Goal: Information Seeking & Learning: Learn about a topic

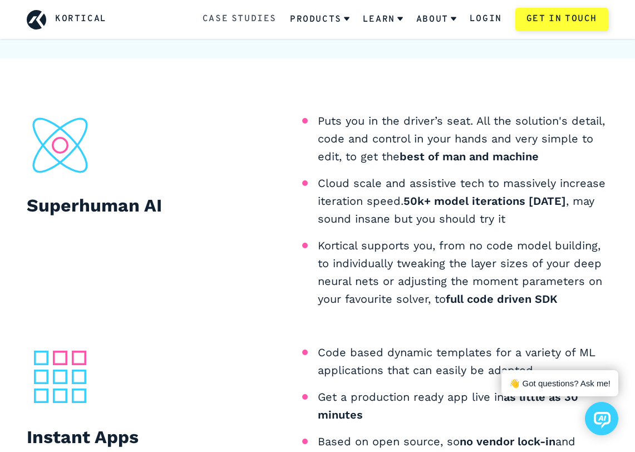
click at [225, 24] on link "Case Studies" at bounding box center [239, 19] width 74 height 14
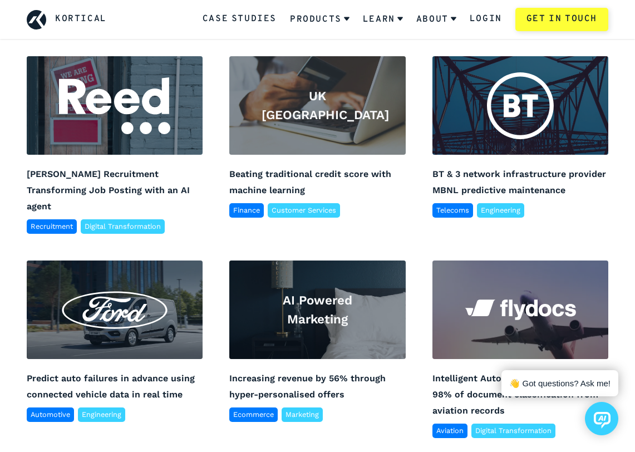
scroll to position [469, 0]
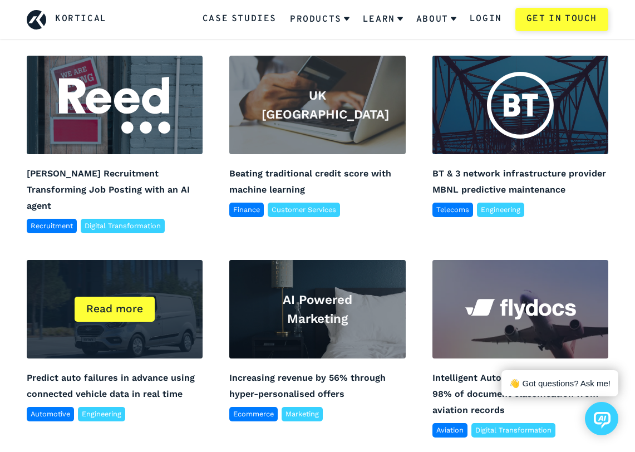
click at [165, 322] on div "Read more" at bounding box center [115, 309] width 176 height 98
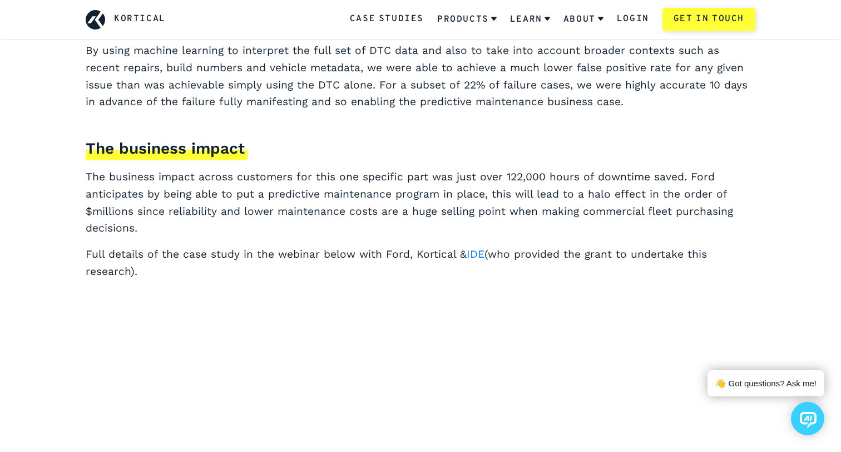
scroll to position [1804, 0]
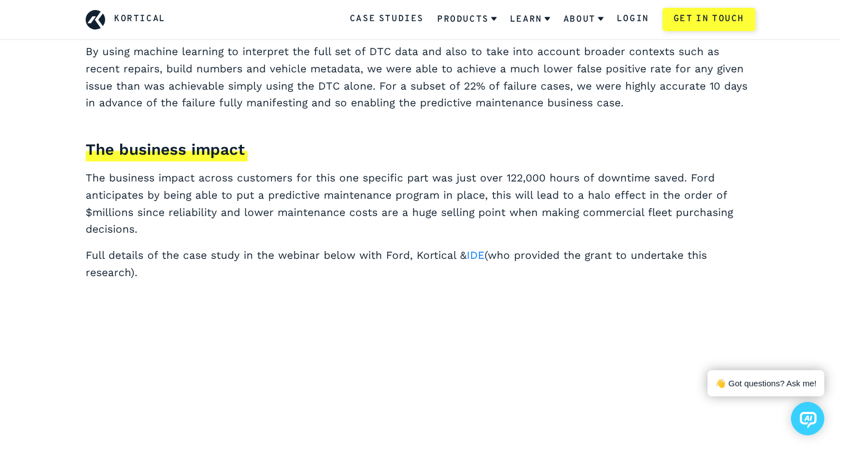
click at [305, 247] on p "Full details of the case study in the webinar below with Ford, Kortical & IDE (…" at bounding box center [421, 264] width 670 height 34
click at [365, 247] on p "Full details of the case study in the webinar below with Ford, Kortical & IDE (…" at bounding box center [421, 264] width 670 height 34
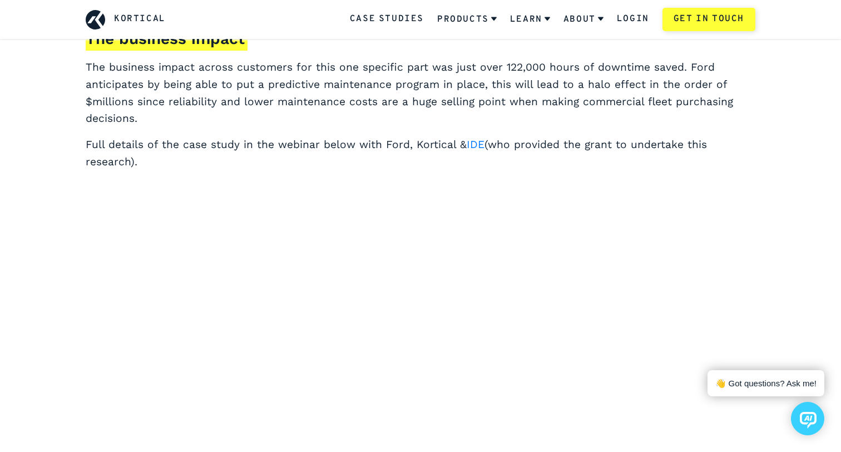
scroll to position [1938, 0]
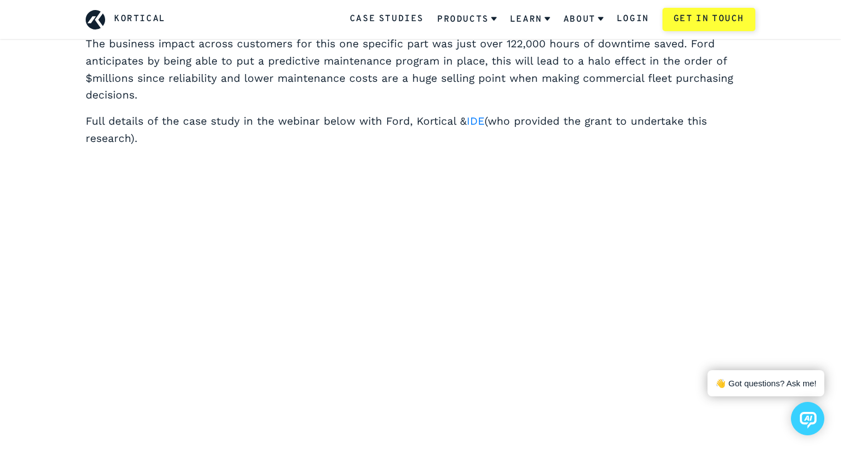
click at [531, 113] on p "Full details of the case study in the webinar below with Ford, Kortical & IDE (…" at bounding box center [421, 130] width 670 height 34
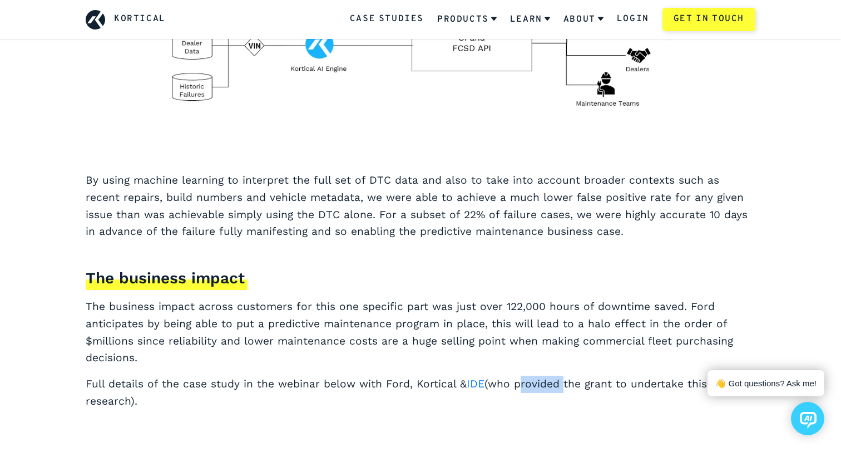
scroll to position [1677, 0]
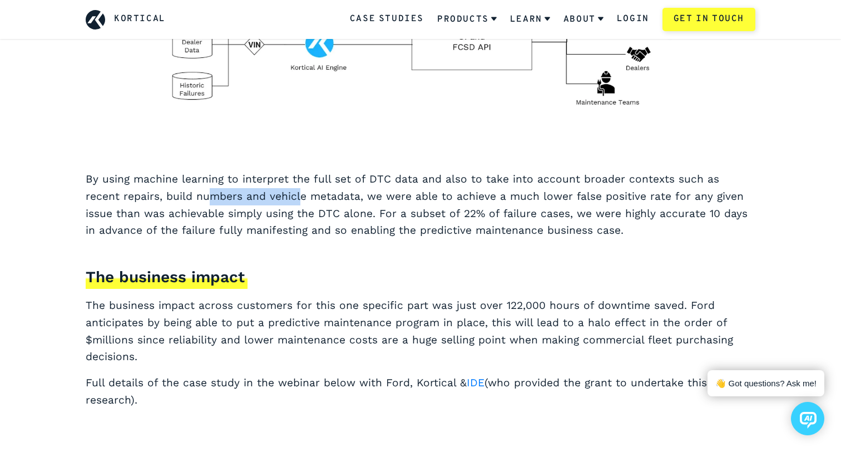
drag, startPoint x: 170, startPoint y: 181, endPoint x: 258, endPoint y: 171, distance: 88.5
click at [259, 171] on p "By using machine learning to interpret the full set of DTC data and also to tak…" at bounding box center [421, 205] width 670 height 68
click at [283, 175] on p "By using machine learning to interpret the full set of DTC data and also to tak…" at bounding box center [421, 205] width 670 height 68
click at [444, 181] on p "By using machine learning to interpret the full set of DTC data and also to tak…" at bounding box center [421, 205] width 670 height 68
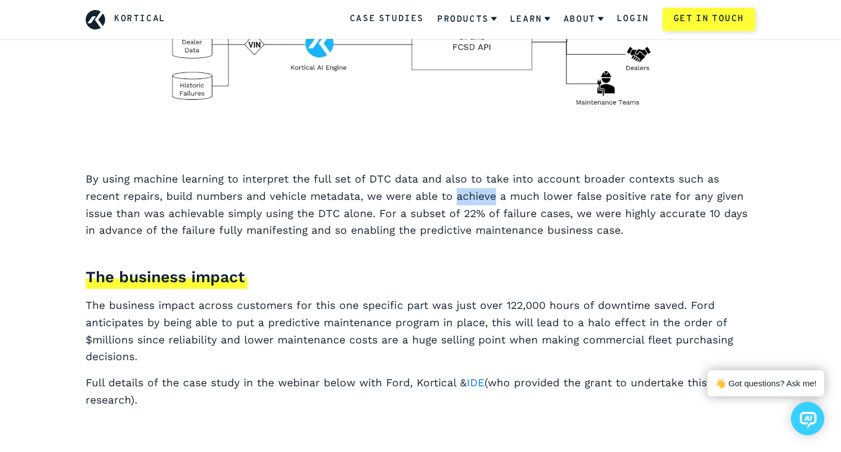
click at [444, 181] on p "By using machine learning to interpret the full set of DTC data and also to tak…" at bounding box center [421, 205] width 670 height 68
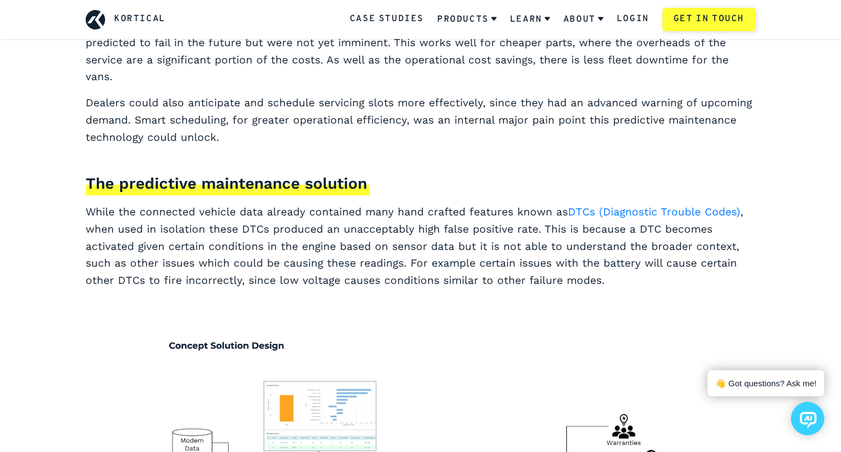
scroll to position [1231, 0]
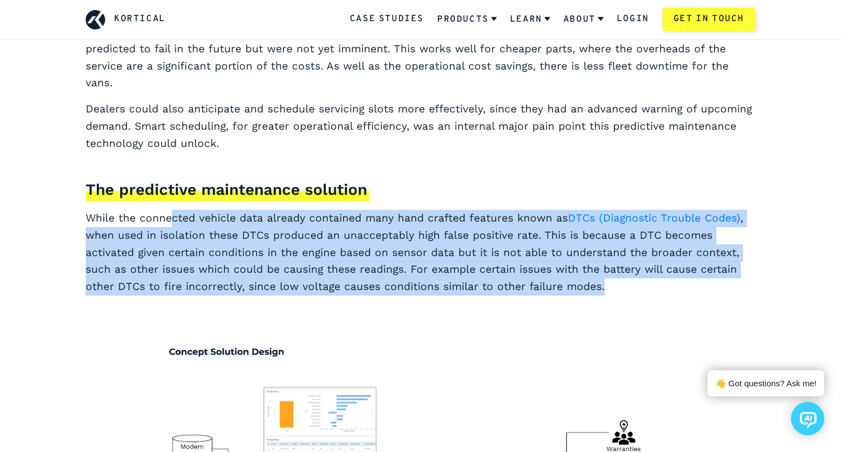
drag, startPoint x: 504, startPoint y: 269, endPoint x: 172, endPoint y: 207, distance: 337.8
click at [172, 210] on p "While the connected vehicle data already contained many hand crafted features k…" at bounding box center [421, 253] width 670 height 86
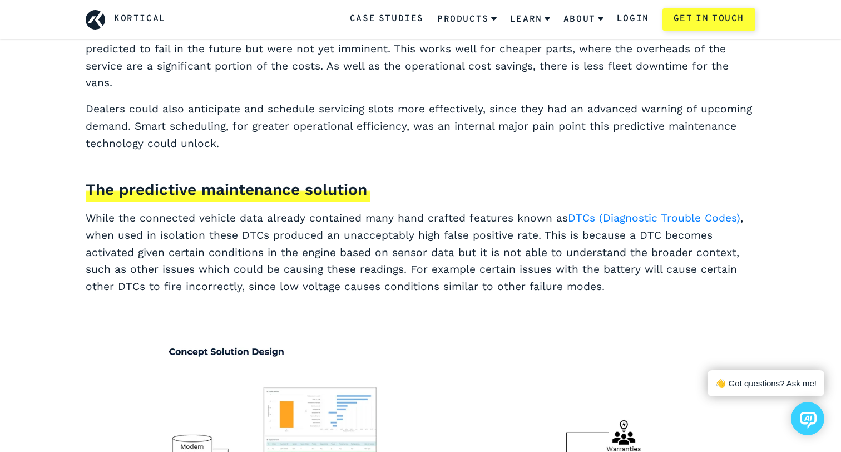
click at [142, 210] on p "While the connected vehicle data already contained many hand crafted features k…" at bounding box center [421, 253] width 670 height 86
click at [184, 216] on p "While the connected vehicle data already contained many hand crafted features k…" at bounding box center [421, 253] width 670 height 86
click at [242, 220] on p "While the connected vehicle data already contained many hand crafted features k…" at bounding box center [421, 253] width 670 height 86
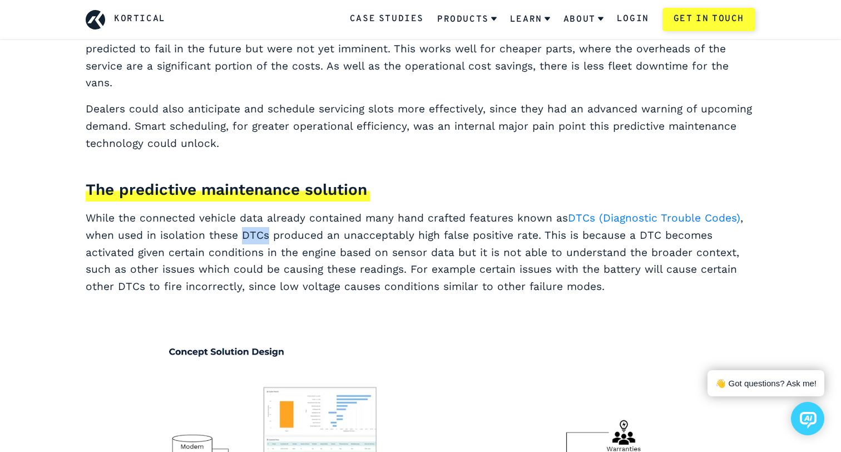
click at [242, 220] on p "While the connected vehicle data already contained many hand crafted features k…" at bounding box center [421, 253] width 670 height 86
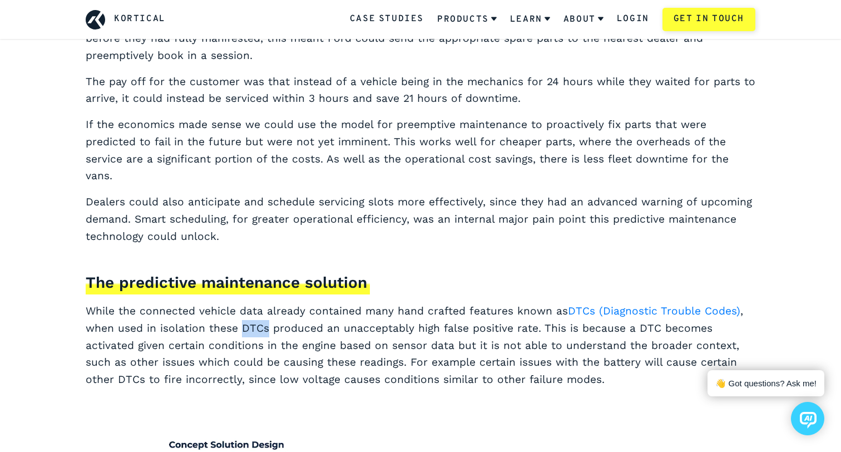
scroll to position [1131, 0]
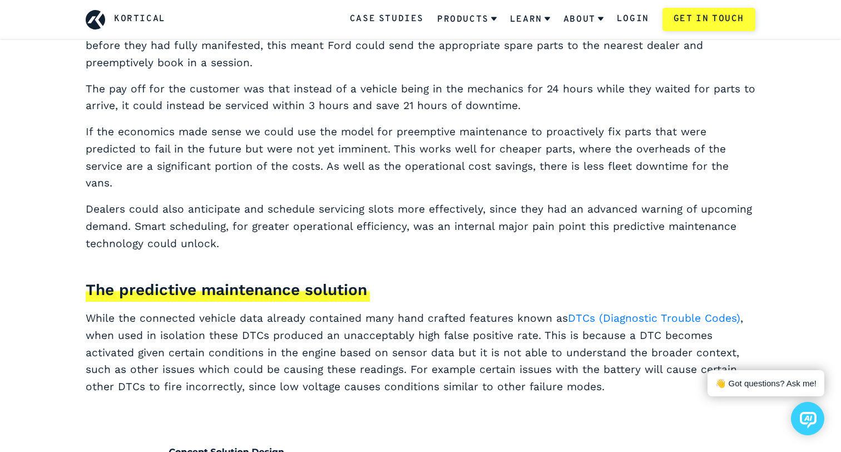
click at [178, 148] on p "If the economics made sense we could use the model for preemptive maintenance t…" at bounding box center [421, 157] width 670 height 68
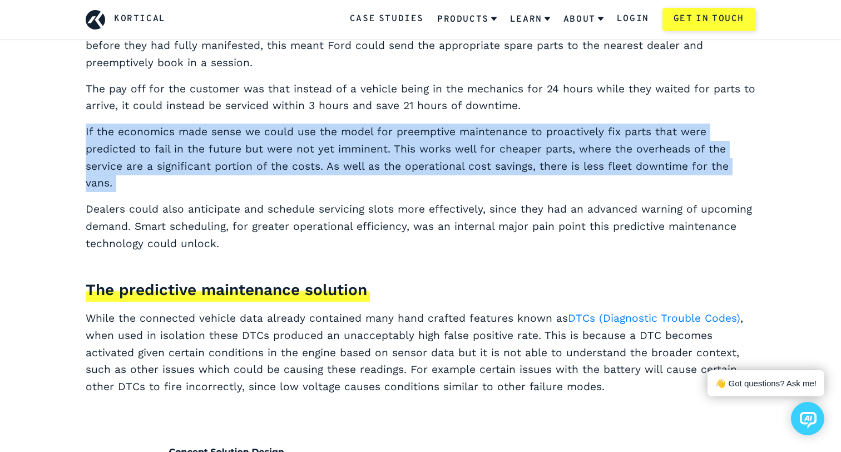
click at [178, 148] on p "If the economics made sense we could use the model for preemptive maintenance t…" at bounding box center [421, 157] width 670 height 68
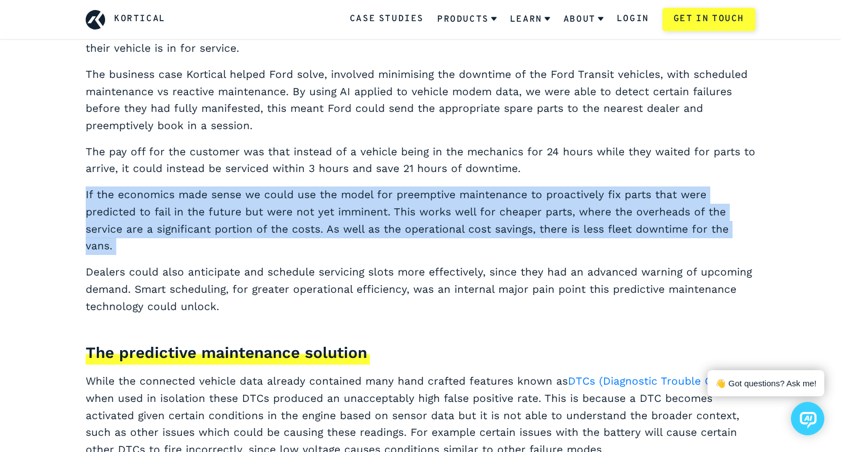
scroll to position [1059, 0]
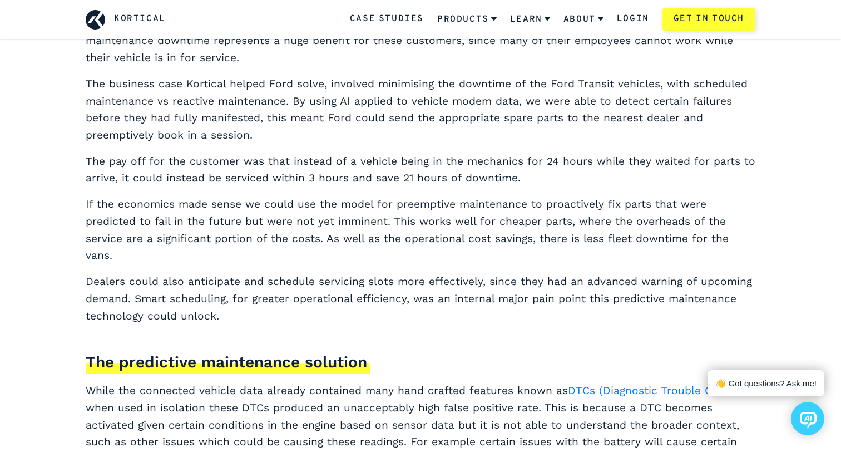
click at [206, 160] on p "The pay off for the customer was that instead of a vehicle being in the mechani…" at bounding box center [421, 170] width 670 height 34
click at [293, 180] on p "The pay off for the customer was that instead of a vehicle being in the mechani…" at bounding box center [421, 170] width 670 height 34
click at [333, 182] on p "The pay off for the customer was that instead of a vehicle being in the mechani…" at bounding box center [421, 170] width 670 height 34
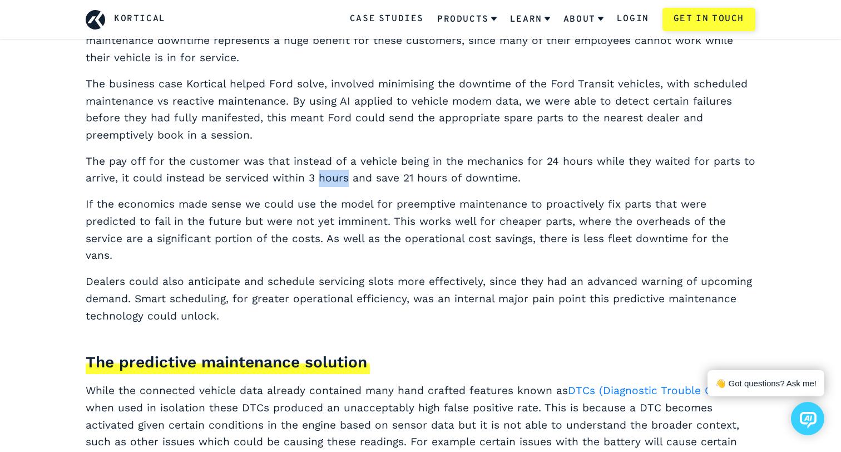
click at [333, 182] on p "The pay off for the customer was that instead of a vehicle being in the mechani…" at bounding box center [421, 170] width 670 height 34
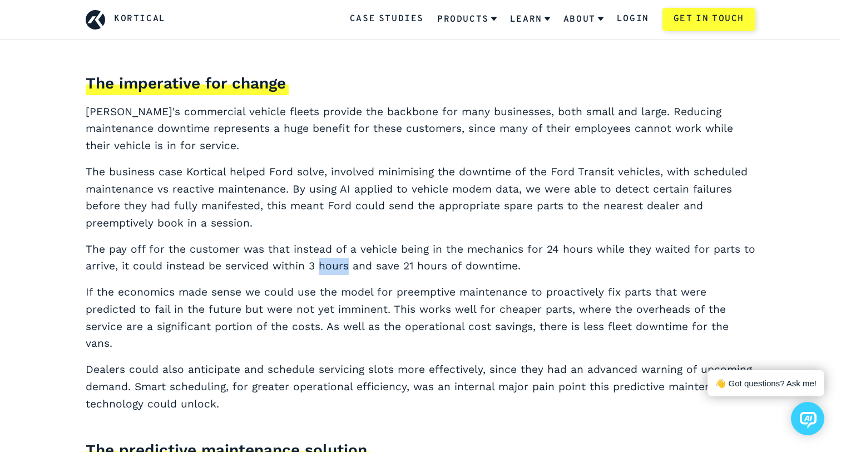
scroll to position [962, 0]
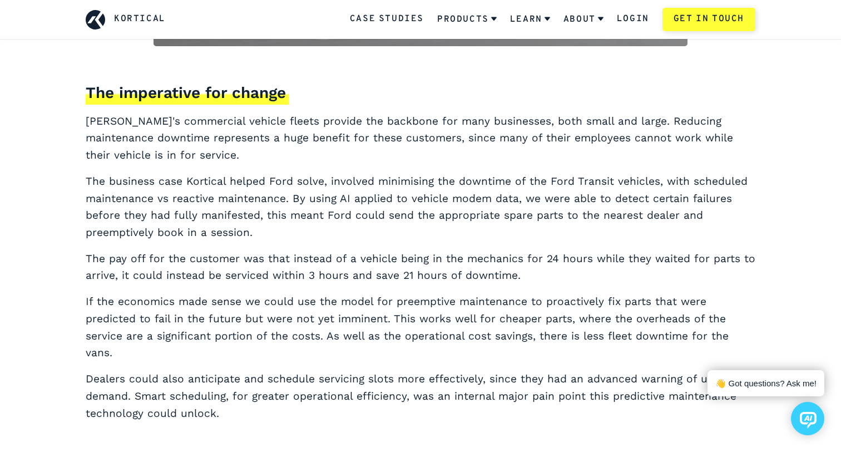
click at [323, 182] on p "The business case Kortical helped Ford solve, involved minimising the downtime …" at bounding box center [421, 207] width 670 height 68
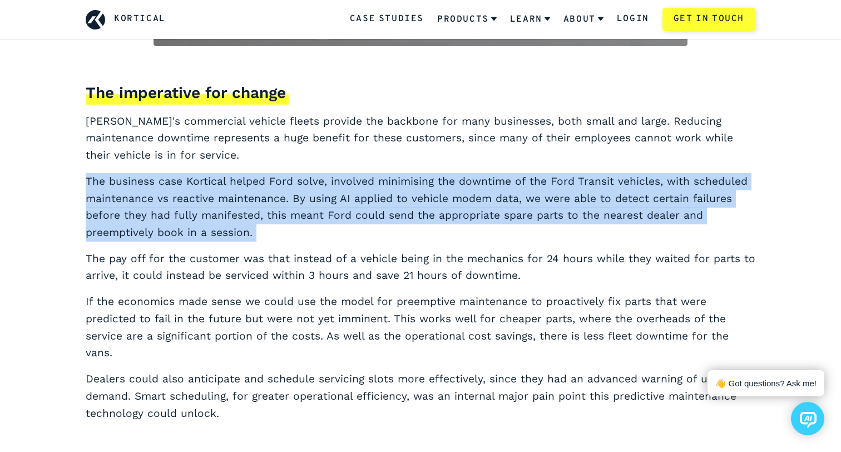
click at [323, 182] on p "The business case Kortical helped Ford solve, involved minimising the downtime …" at bounding box center [421, 207] width 670 height 68
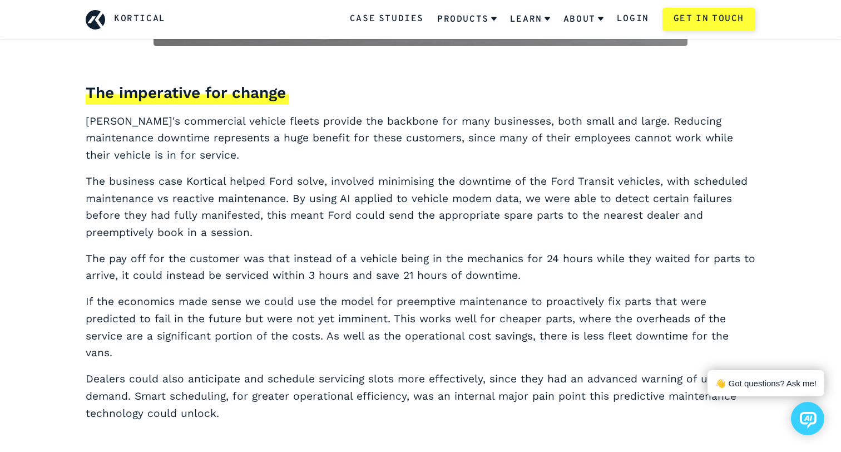
click at [412, 118] on p "[PERSON_NAME]'s commercial vehicle fleets provide the backbone for many busines…" at bounding box center [421, 138] width 670 height 51
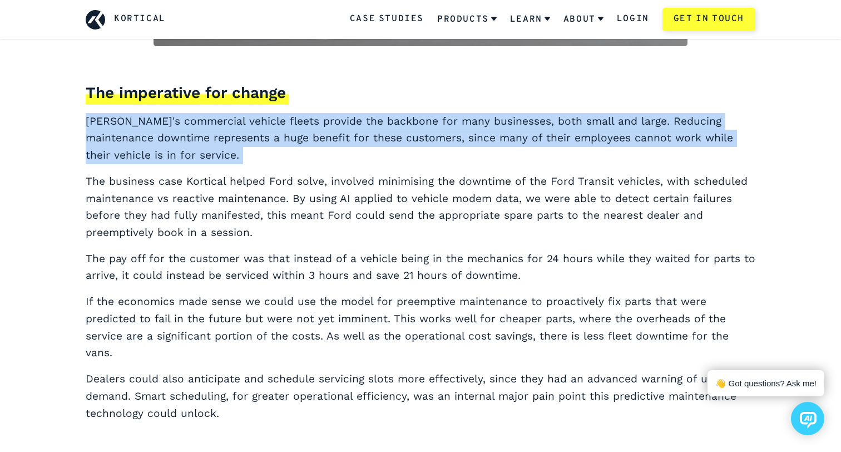
click at [412, 118] on p "[PERSON_NAME]'s commercial vehicle fleets provide the backbone for many busines…" at bounding box center [421, 138] width 670 height 51
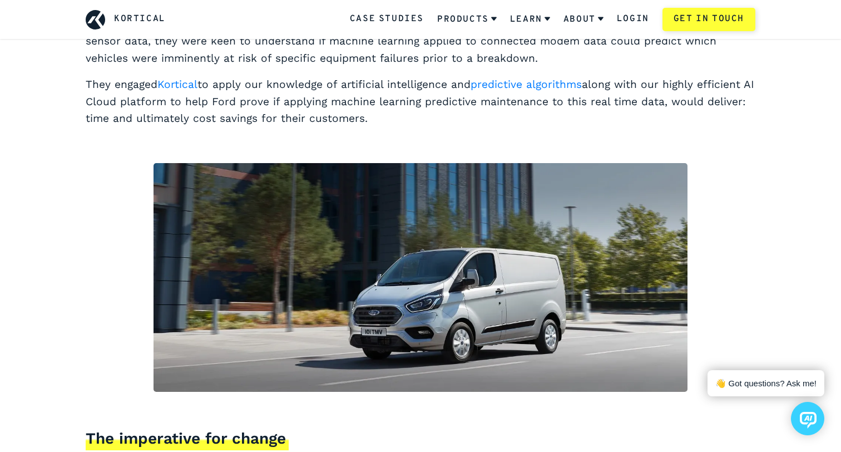
scroll to position [613, 0]
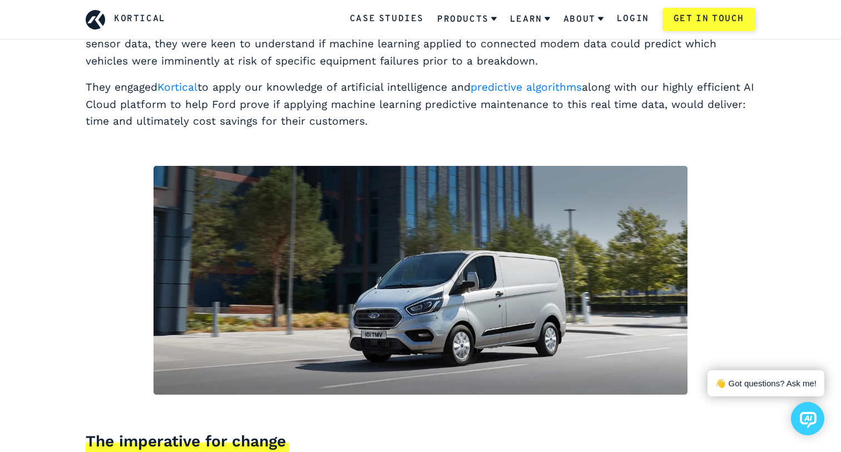
click at [333, 125] on p "They engaged Kortical to apply our knowledge of artificial intelligence and pre…" at bounding box center [421, 104] width 670 height 51
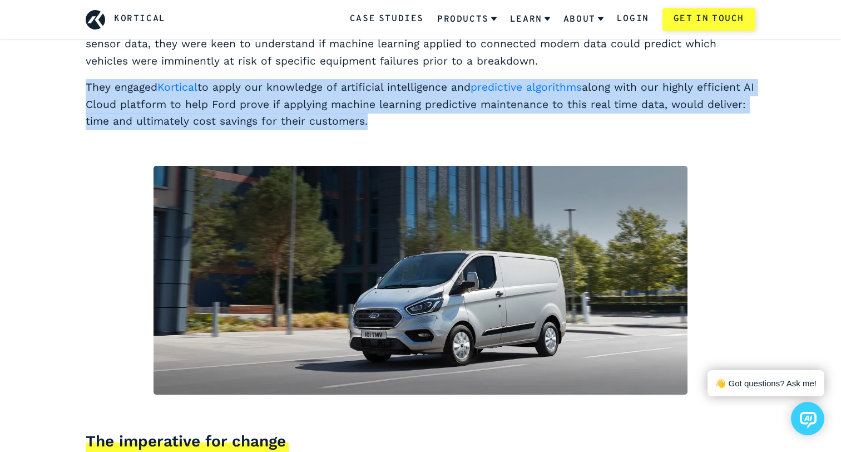
click at [333, 125] on p "They engaged Kortical to apply our knowledge of artificial intelligence and pre…" at bounding box center [421, 104] width 670 height 51
click at [335, 98] on p "They engaged Kortical to apply our knowledge of artificial intelligence and pre…" at bounding box center [421, 104] width 670 height 51
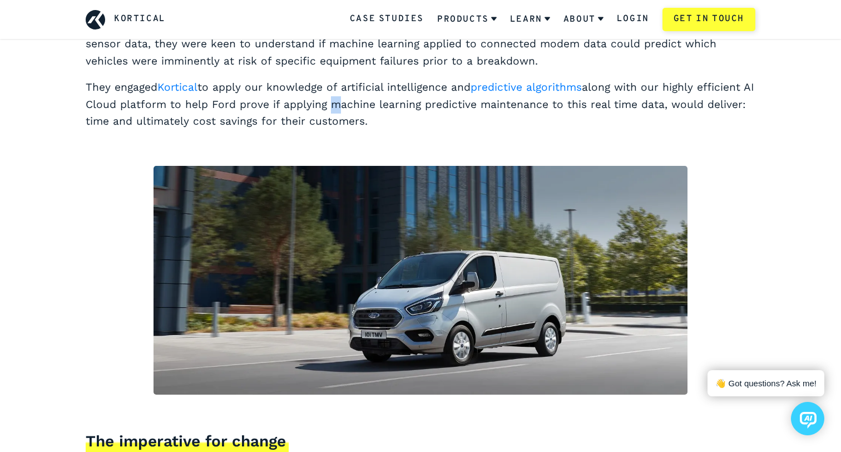
click at [335, 98] on p "They engaged Kortical to apply our knowledge of artificial intelligence and pre…" at bounding box center [421, 104] width 670 height 51
click at [343, 90] on p "They engaged Kortical to apply our knowledge of artificial intelligence and pre…" at bounding box center [421, 104] width 670 height 51
click at [357, 107] on p "They engaged Kortical to apply our knowledge of artificial intelligence and pre…" at bounding box center [421, 104] width 670 height 51
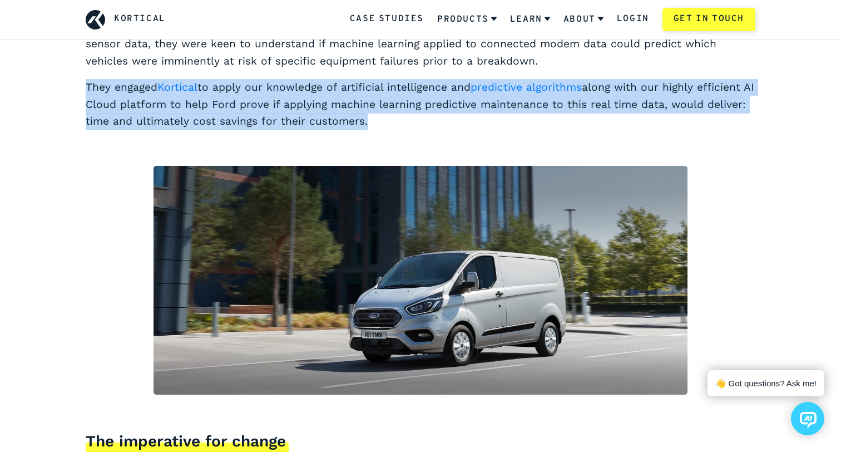
click at [357, 107] on p "They engaged Kortical to apply our knowledge of artificial intelligence and pre…" at bounding box center [421, 104] width 670 height 51
click at [400, 106] on p "They engaged Kortical to apply our knowledge of artificial intelligence and pre…" at bounding box center [421, 104] width 670 height 51
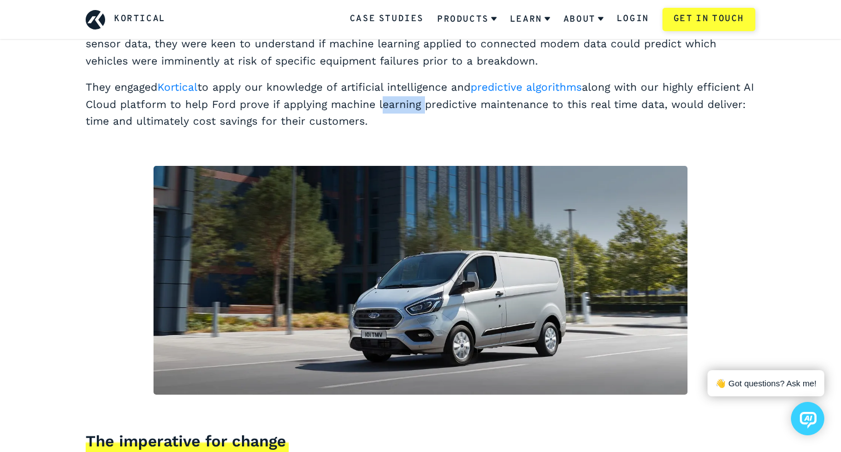
click at [400, 106] on p "They engaged Kortical to apply our knowledge of artificial intelligence and pre…" at bounding box center [421, 104] width 670 height 51
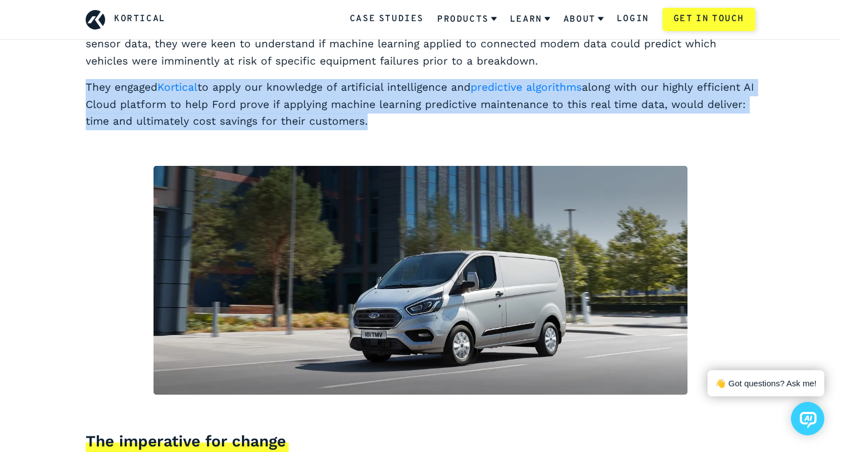
click at [400, 106] on p "They engaged Kortical to apply our knowledge of artificial intelligence and pre…" at bounding box center [421, 104] width 670 height 51
click at [447, 101] on p "They engaged Kortical to apply our knowledge of artificial intelligence and pre…" at bounding box center [421, 104] width 670 height 51
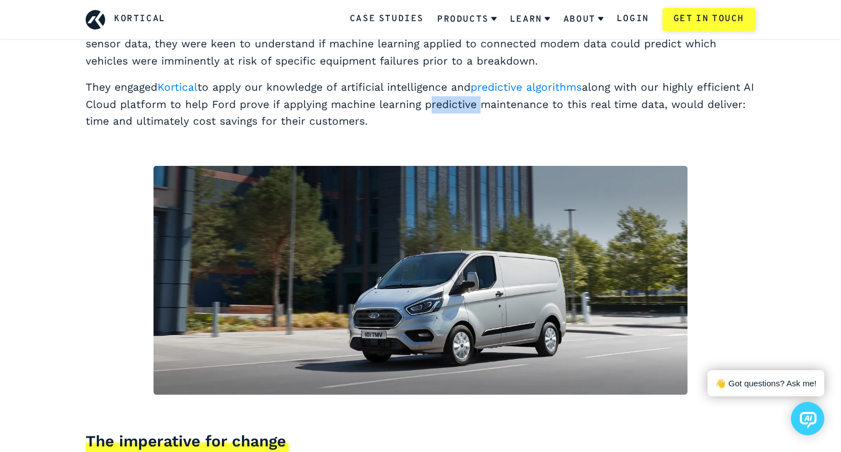
click at [447, 101] on p "They engaged Kortical to apply our knowledge of artificial intelligence and pre…" at bounding box center [421, 104] width 670 height 51
click at [434, 91] on p "They engaged Kortical to apply our knowledge of artificial intelligence and pre…" at bounding box center [421, 104] width 670 height 51
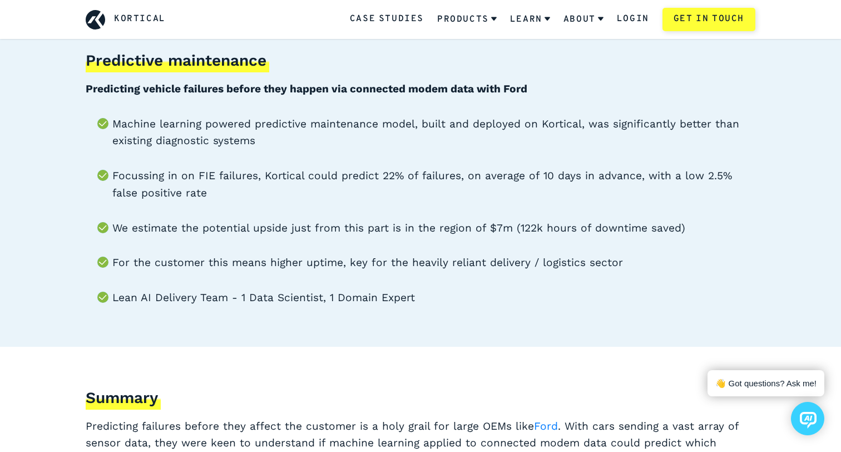
scroll to position [216, 0]
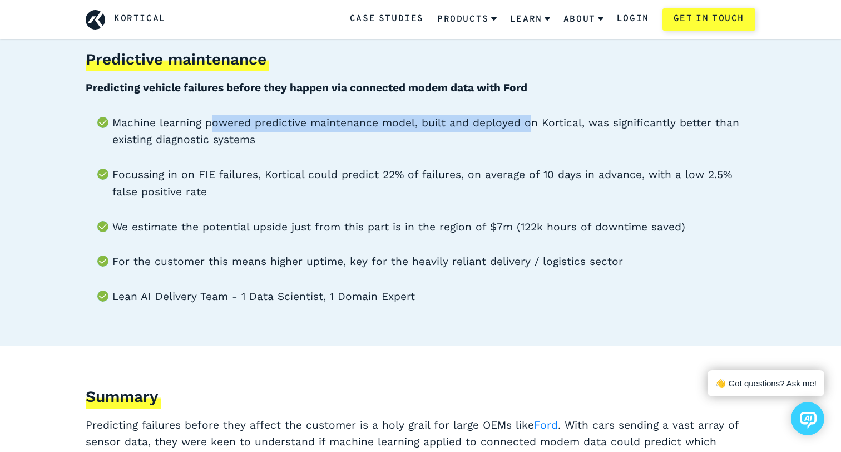
drag, startPoint x: 208, startPoint y: 120, endPoint x: 524, endPoint y: 122, distance: 316.4
click at [525, 122] on li "Machine learning powered predictive maintenance model, built and deployed on Ko…" at bounding box center [433, 132] width 643 height 34
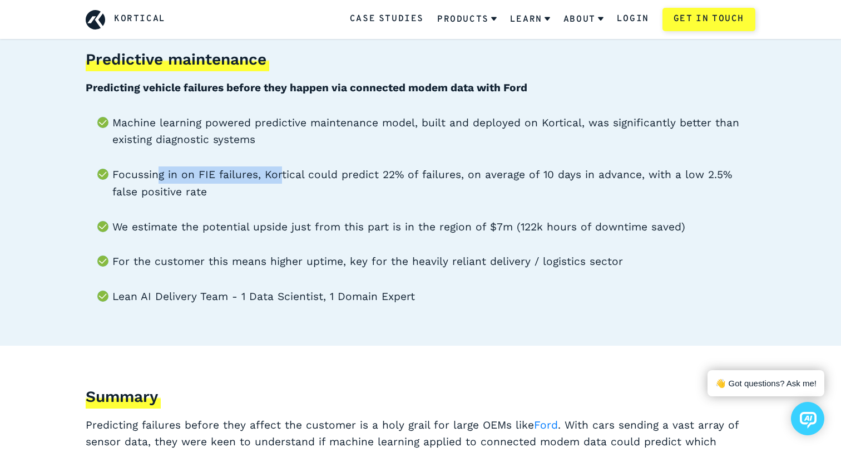
drag, startPoint x: 157, startPoint y: 171, endPoint x: 280, endPoint y: 175, distance: 123.0
click at [280, 176] on li "Focussing in on FIE failures, Kortical could predict 22% of failures, on averag…" at bounding box center [433, 183] width 643 height 34
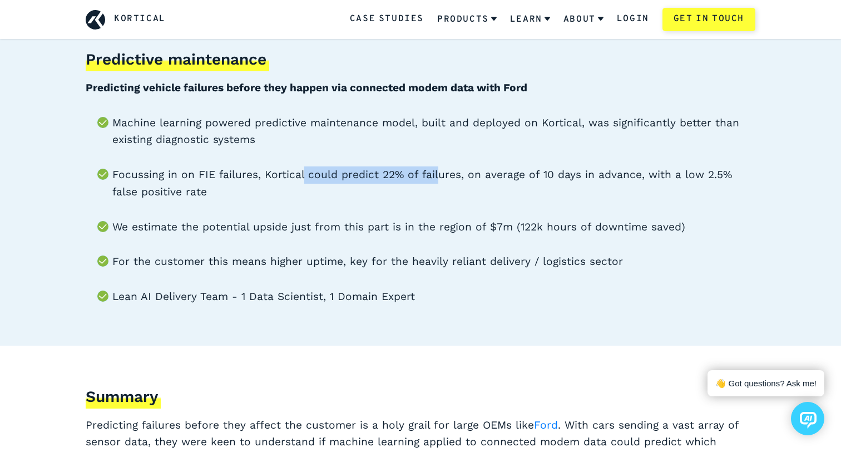
drag, startPoint x: 301, startPoint y: 177, endPoint x: 435, endPoint y: 177, distance: 133.5
click at [435, 177] on li "Focussing in on FIE failures, Kortical could predict 22% of failures, on averag…" at bounding box center [433, 183] width 643 height 34
click at [470, 177] on li "Focussing in on FIE failures, Kortical could predict 22% of failures, on averag…" at bounding box center [433, 183] width 643 height 34
drag, startPoint x: 162, startPoint y: 225, endPoint x: 215, endPoint y: 225, distance: 52.8
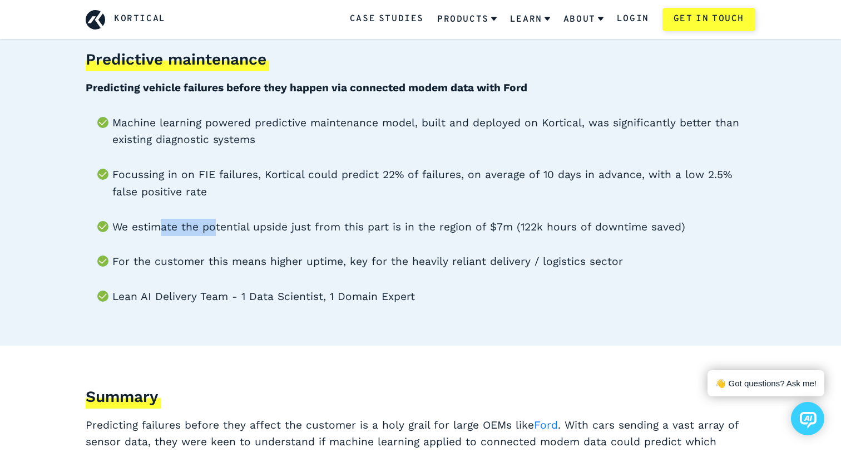
click at [215, 225] on li "We estimate the potential upside just from this part is in the region of $7m (1…" at bounding box center [433, 227] width 643 height 17
drag, startPoint x: 272, startPoint y: 229, endPoint x: 331, endPoint y: 228, distance: 59.5
click at [332, 228] on li "We estimate the potential upside just from this part is in the region of $7m (1…" at bounding box center [433, 227] width 643 height 17
drag, startPoint x: 343, startPoint y: 226, endPoint x: 433, endPoint y: 226, distance: 90.1
click at [434, 226] on li "We estimate the potential upside just from this part is in the region of $7m (1…" at bounding box center [433, 227] width 643 height 17
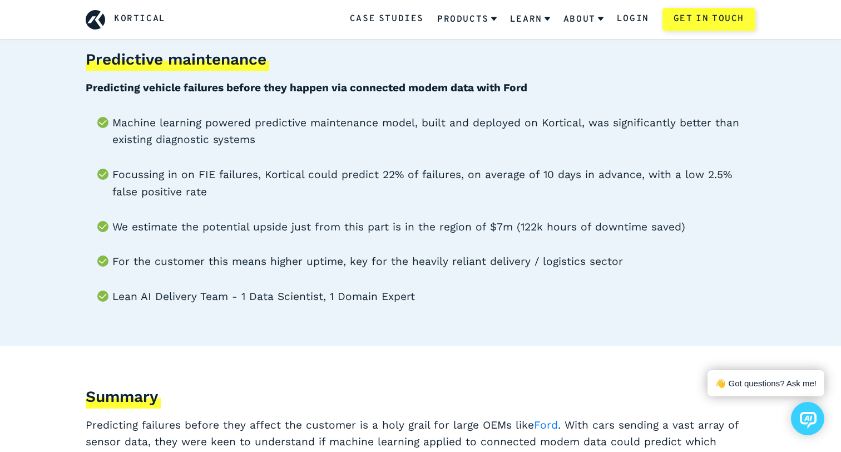
click at [249, 167] on li "Focussing in on FIE failures, Kortical could predict 22% of failures, on averag…" at bounding box center [433, 183] width 643 height 34
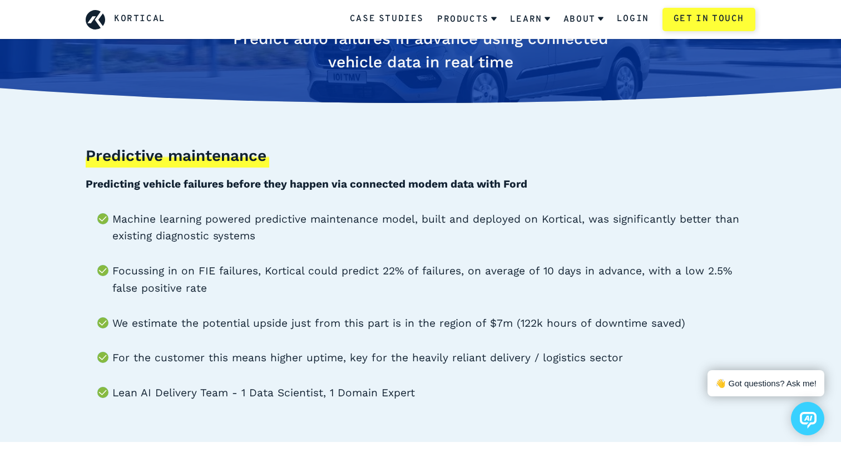
scroll to position [114, 0]
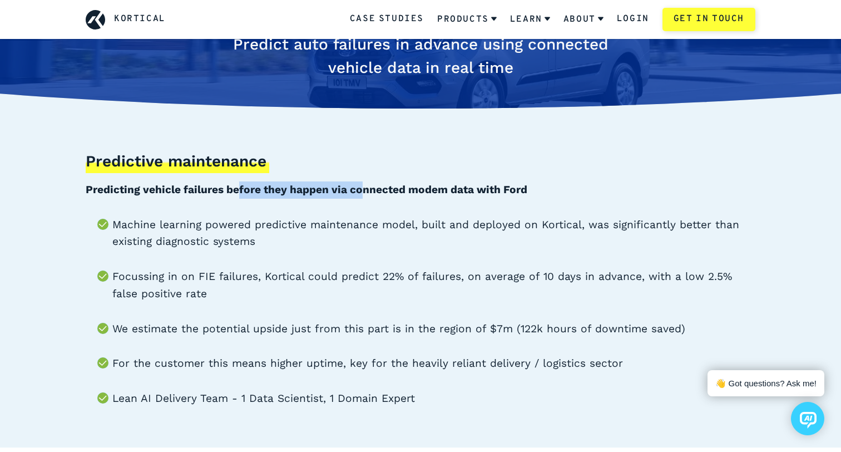
drag, startPoint x: 239, startPoint y: 189, endPoint x: 360, endPoint y: 191, distance: 121.2
click at [361, 191] on b "Predicting vehicle failures before they happen via connected modem data with Fo…" at bounding box center [307, 189] width 442 height 13
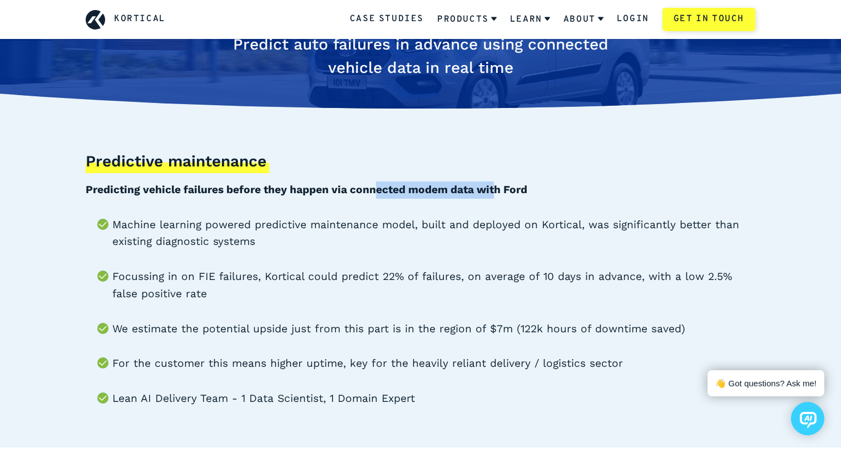
drag, startPoint x: 374, startPoint y: 191, endPoint x: 492, endPoint y: 192, distance: 117.9
click at [493, 192] on b "Predicting vehicle failures before they happen via connected modem data with Fo…" at bounding box center [307, 189] width 442 height 13
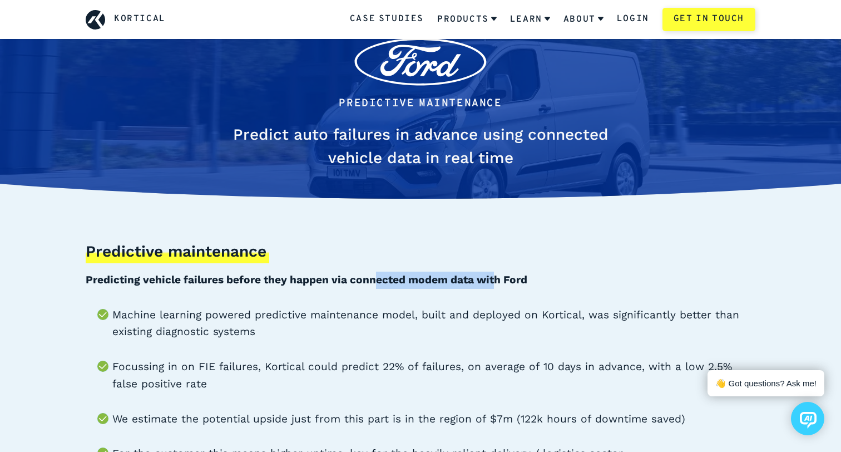
scroll to position [0, 0]
